Goal: Task Accomplishment & Management: Manage account settings

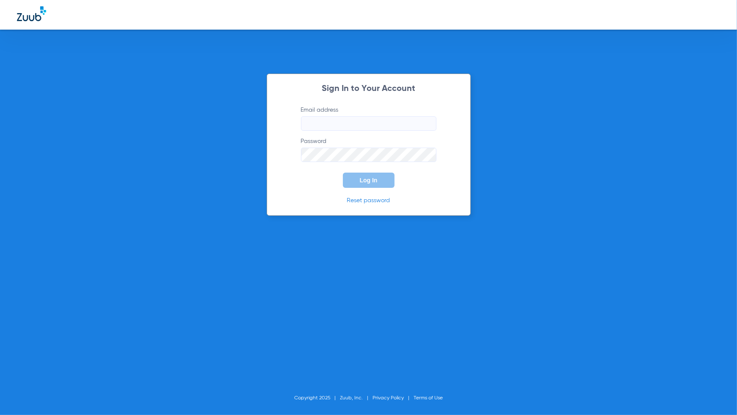
click at [417, 119] on input "Email address" at bounding box center [368, 123] width 135 height 14
type input "[PERSON_NAME][EMAIL_ADDRESS][PERSON_NAME][DOMAIN_NAME]"
click at [377, 183] on span "Log In" at bounding box center [369, 180] width 18 height 7
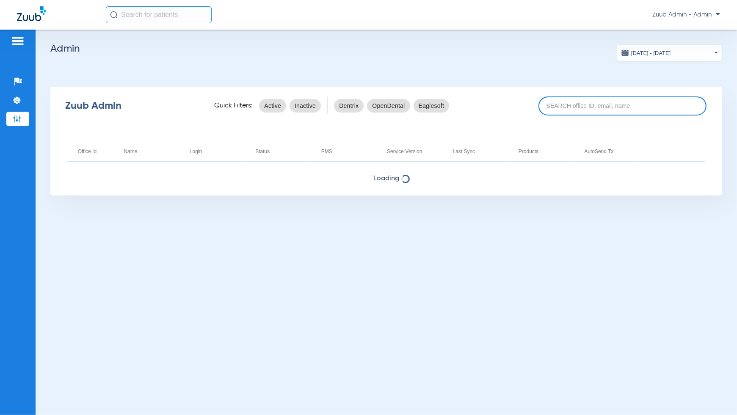
click at [553, 108] on input at bounding box center [622, 106] width 168 height 19
paste input "[EMAIL_ADDRESS][DOMAIN_NAME]"
type input "[EMAIL_ADDRESS][DOMAIN_NAME]"
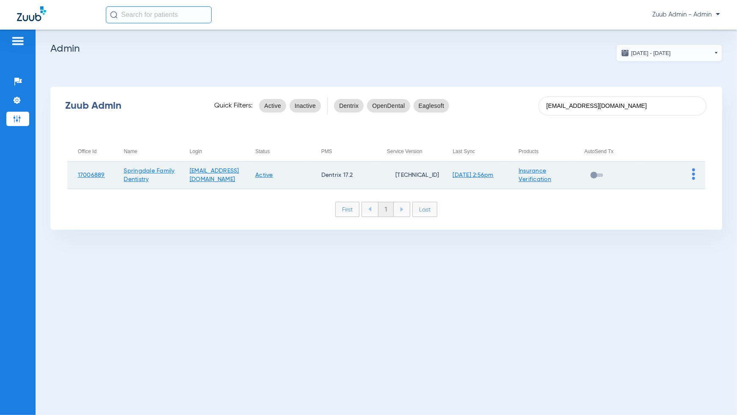
click at [694, 176] on img at bounding box center [693, 173] width 3 height 11
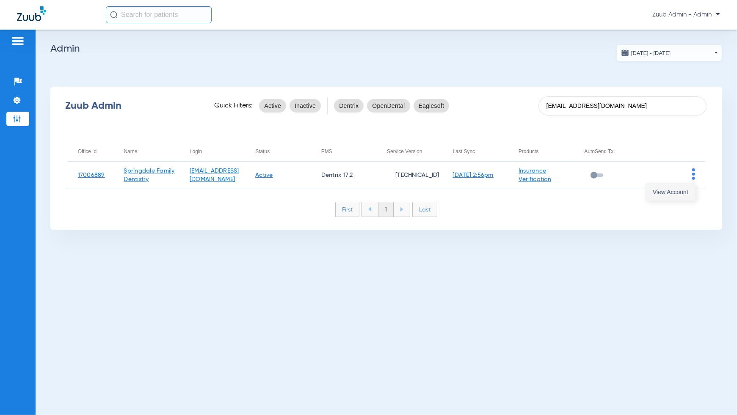
click at [684, 189] on span "View Account" at bounding box center [671, 192] width 36 height 6
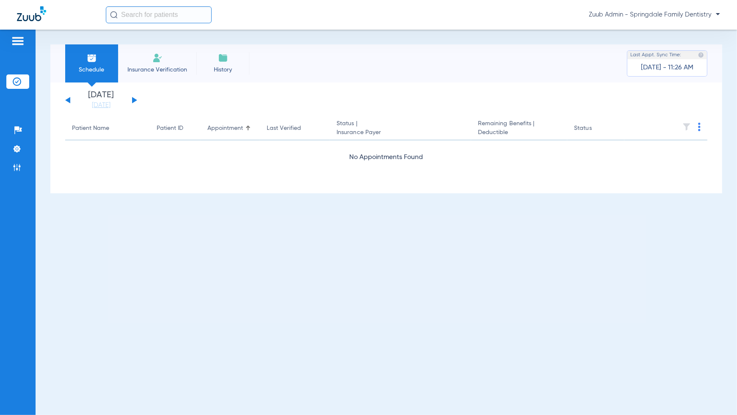
click at [67, 99] on button at bounding box center [67, 100] width 5 height 6
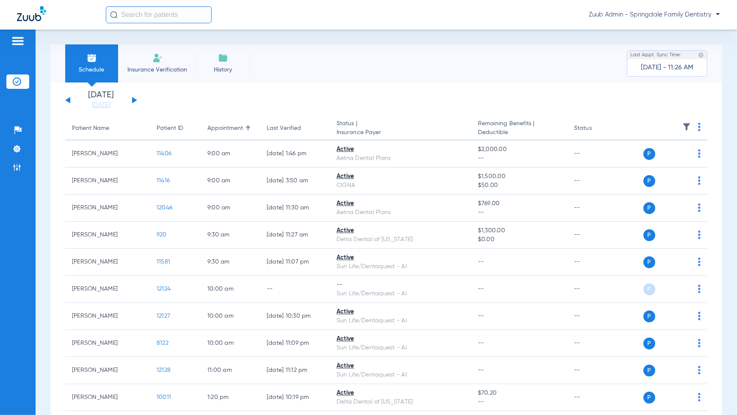
click at [133, 100] on button at bounding box center [134, 100] width 5 height 6
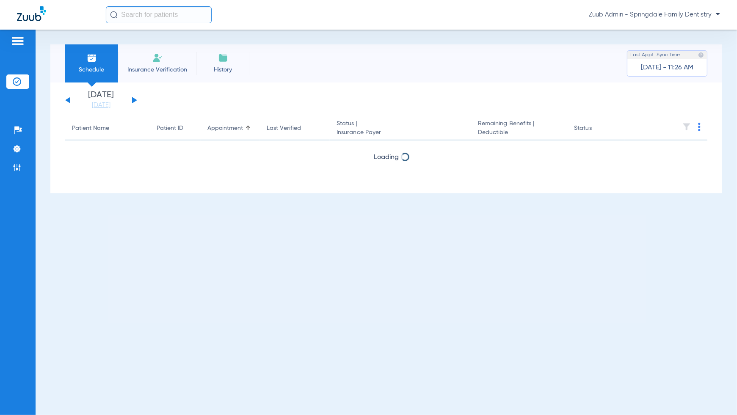
click at [133, 100] on button at bounding box center [134, 100] width 5 height 6
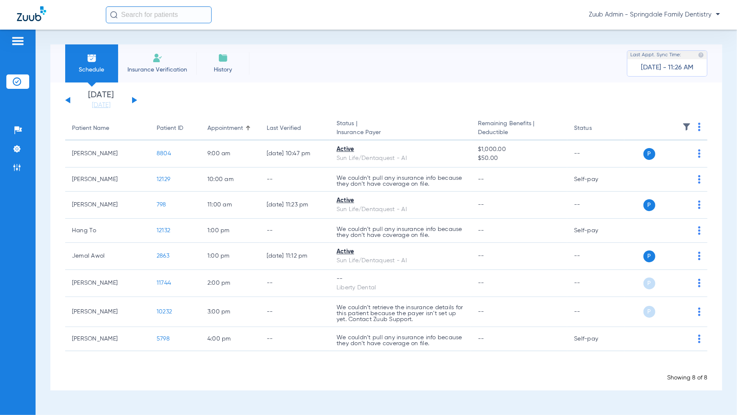
click at [134, 99] on button at bounding box center [134, 100] width 5 height 6
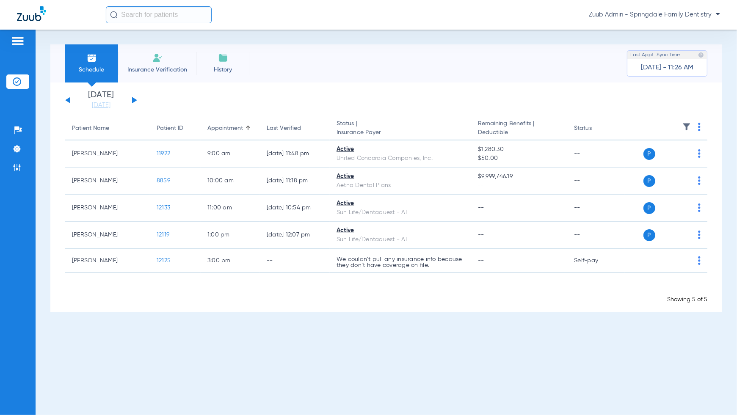
click at [134, 99] on button at bounding box center [134, 100] width 5 height 6
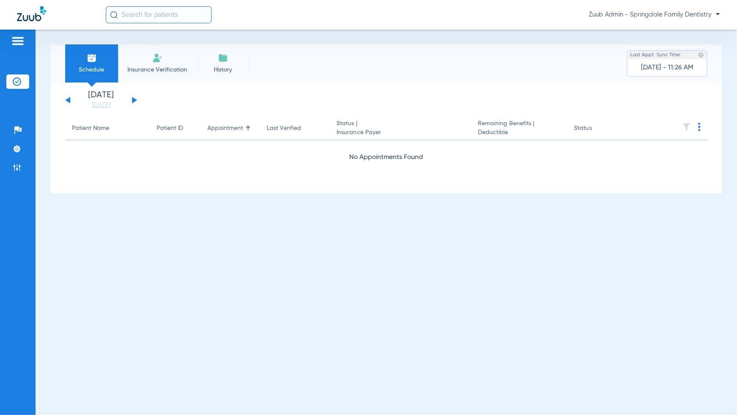
click at [134, 99] on button at bounding box center [134, 100] width 5 height 6
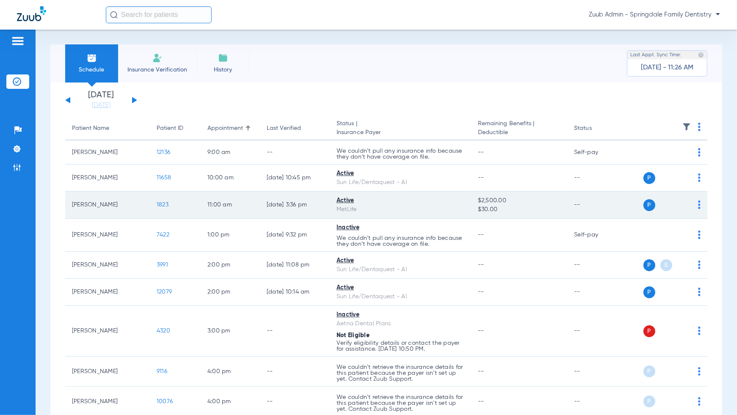
scroll to position [54, 0]
